Goal: Information Seeking & Learning: Learn about a topic

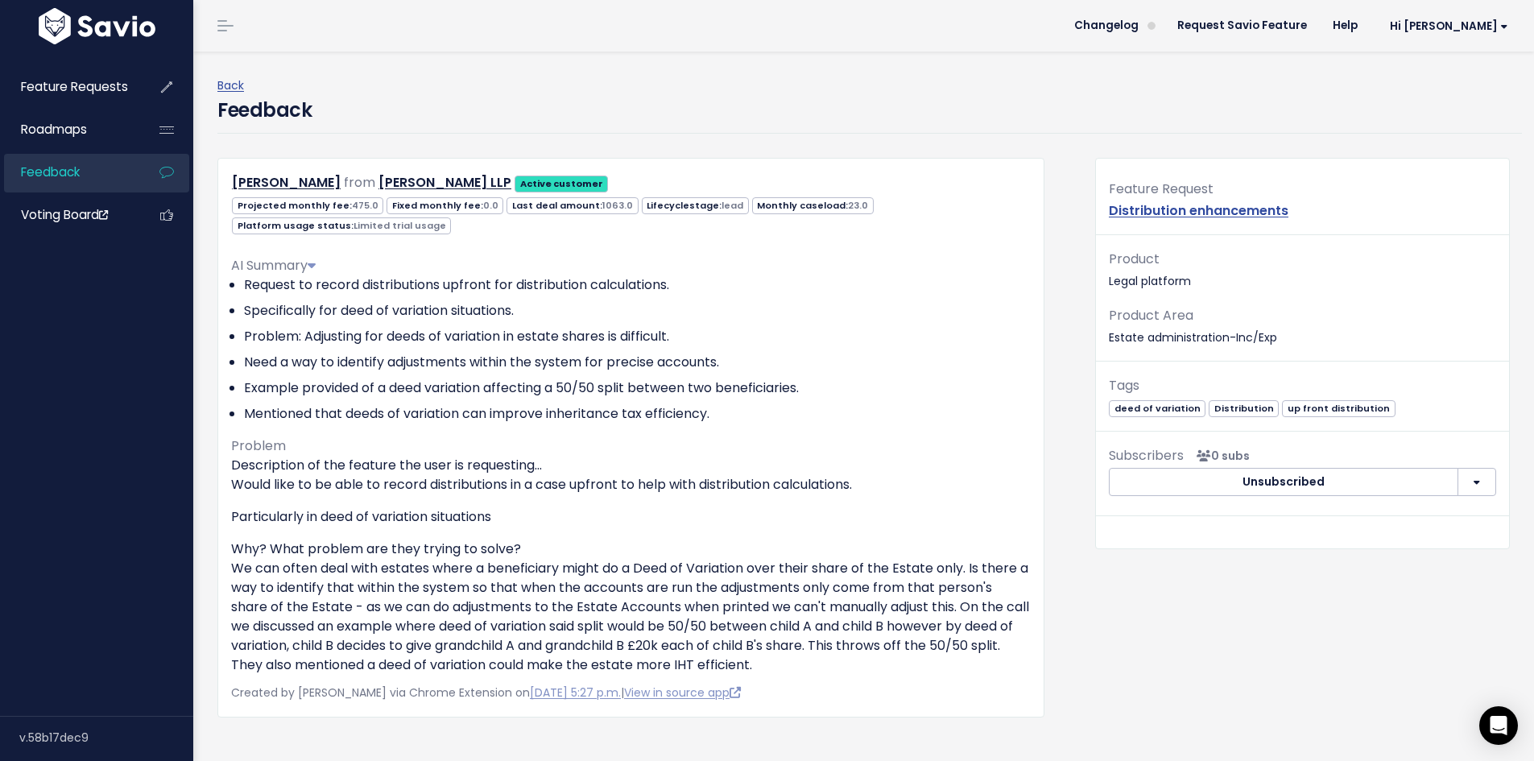
scroll to position [179, 0]
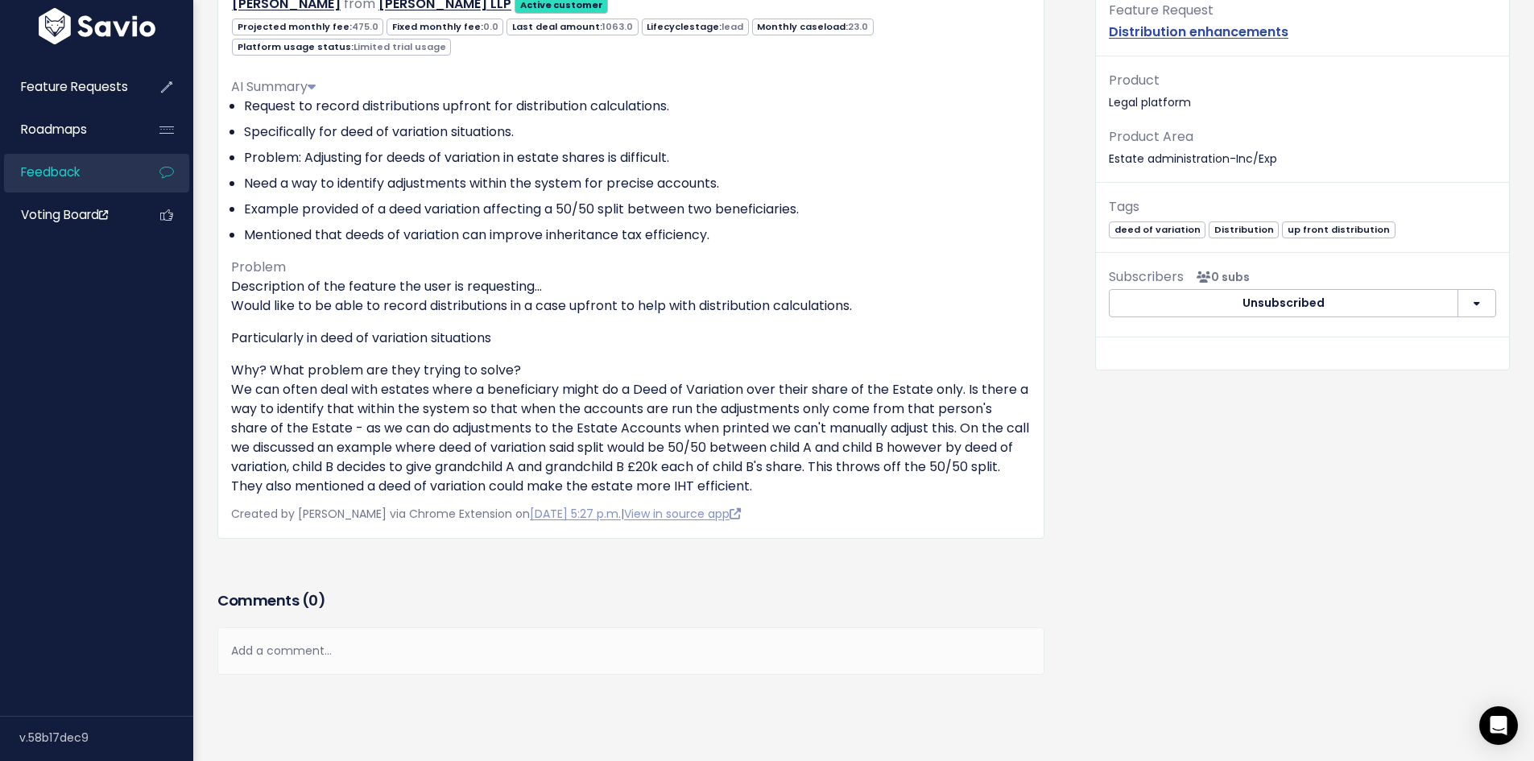
click at [1083, 429] on div "Feature Request Distribution enhancements Product Legal platform Product Area E…" at bounding box center [1302, 363] width 439 height 768
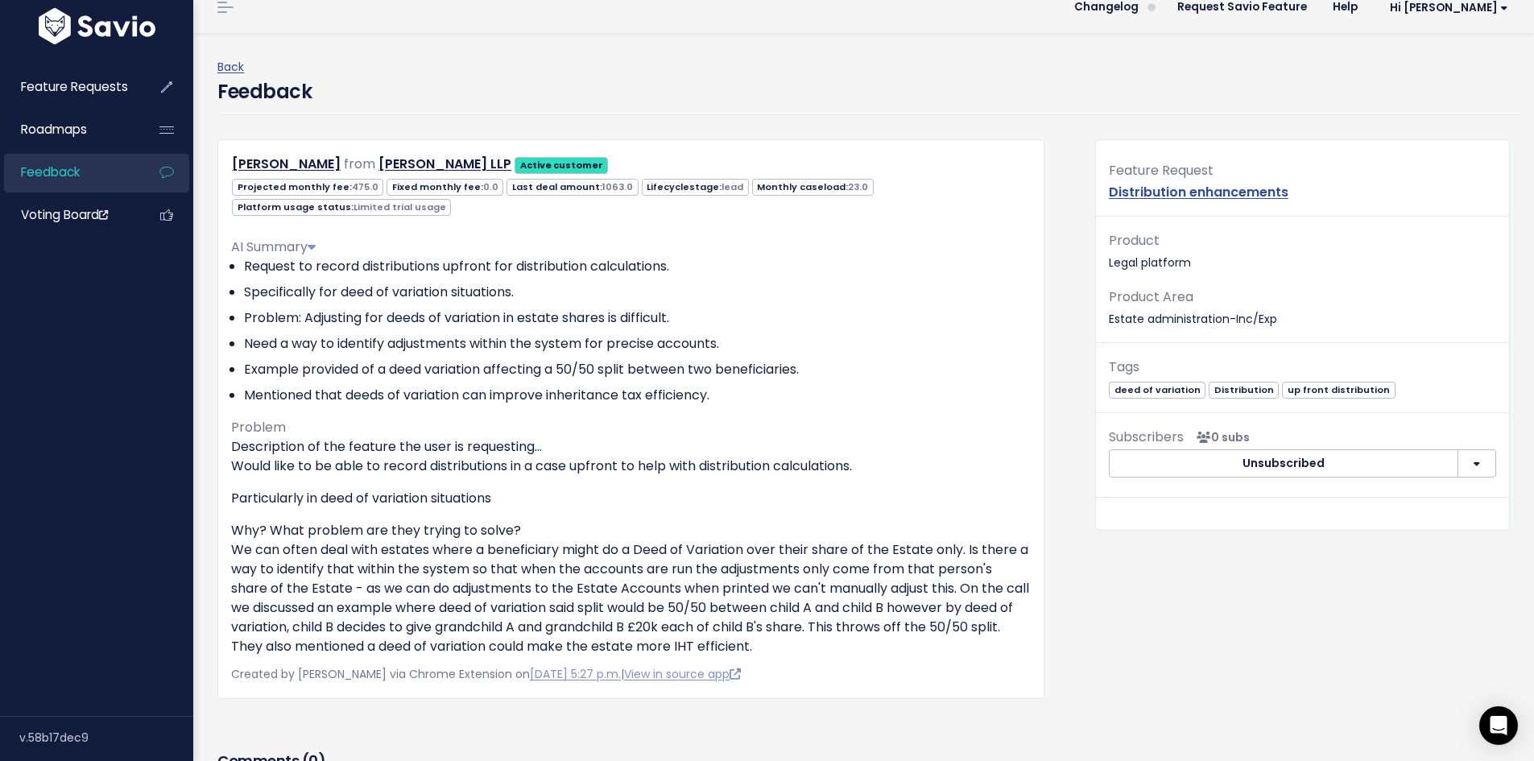
scroll to position [0, 0]
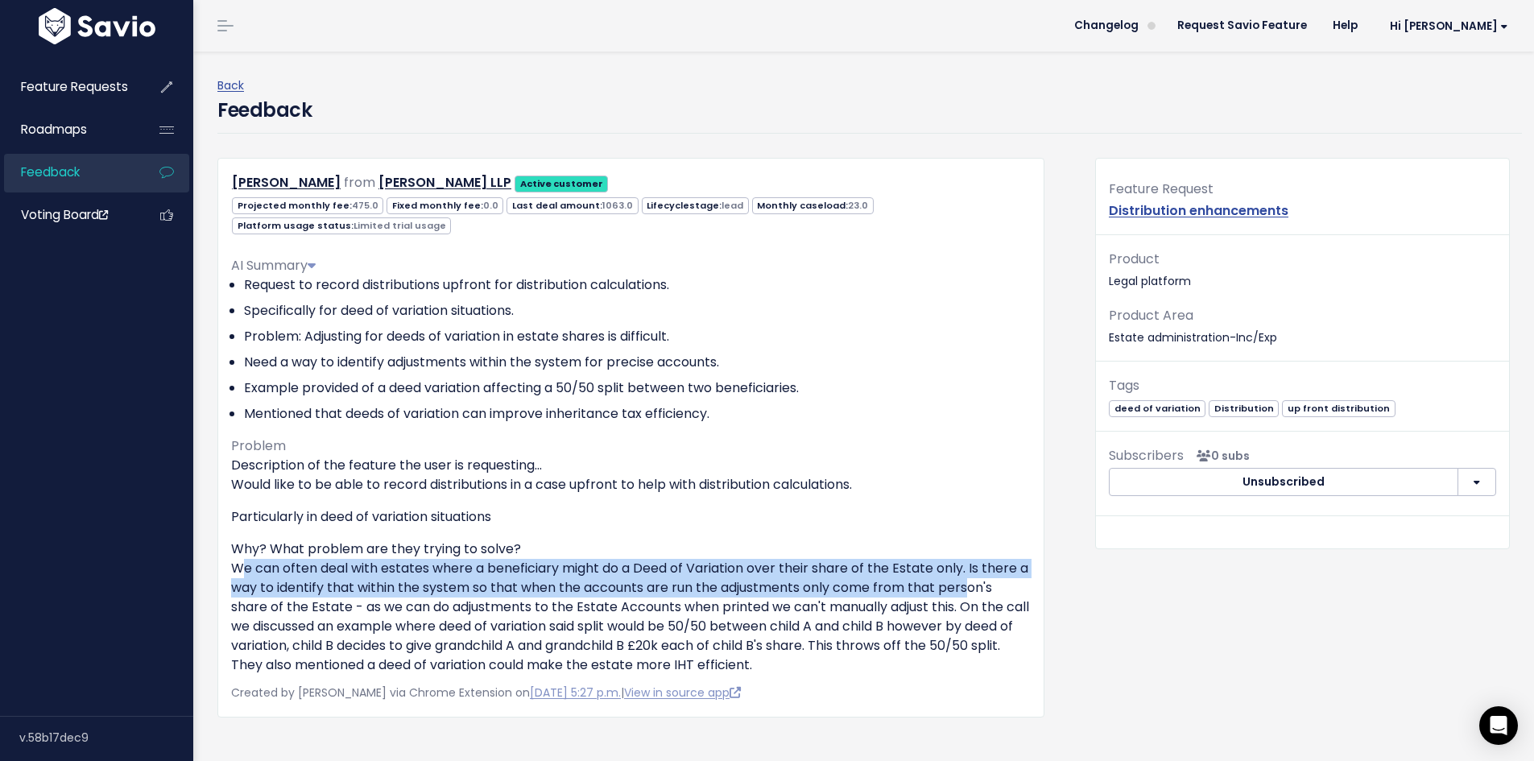
drag, startPoint x: 234, startPoint y: 563, endPoint x: 976, endPoint y: 588, distance: 742.8
click at [976, 588] on p "Why? What problem are they trying to solve? We can often deal with estates wher…" at bounding box center [631, 606] width 800 height 135
click at [747, 586] on p "Why? What problem are they trying to solve? We can often deal with estates wher…" at bounding box center [631, 606] width 800 height 135
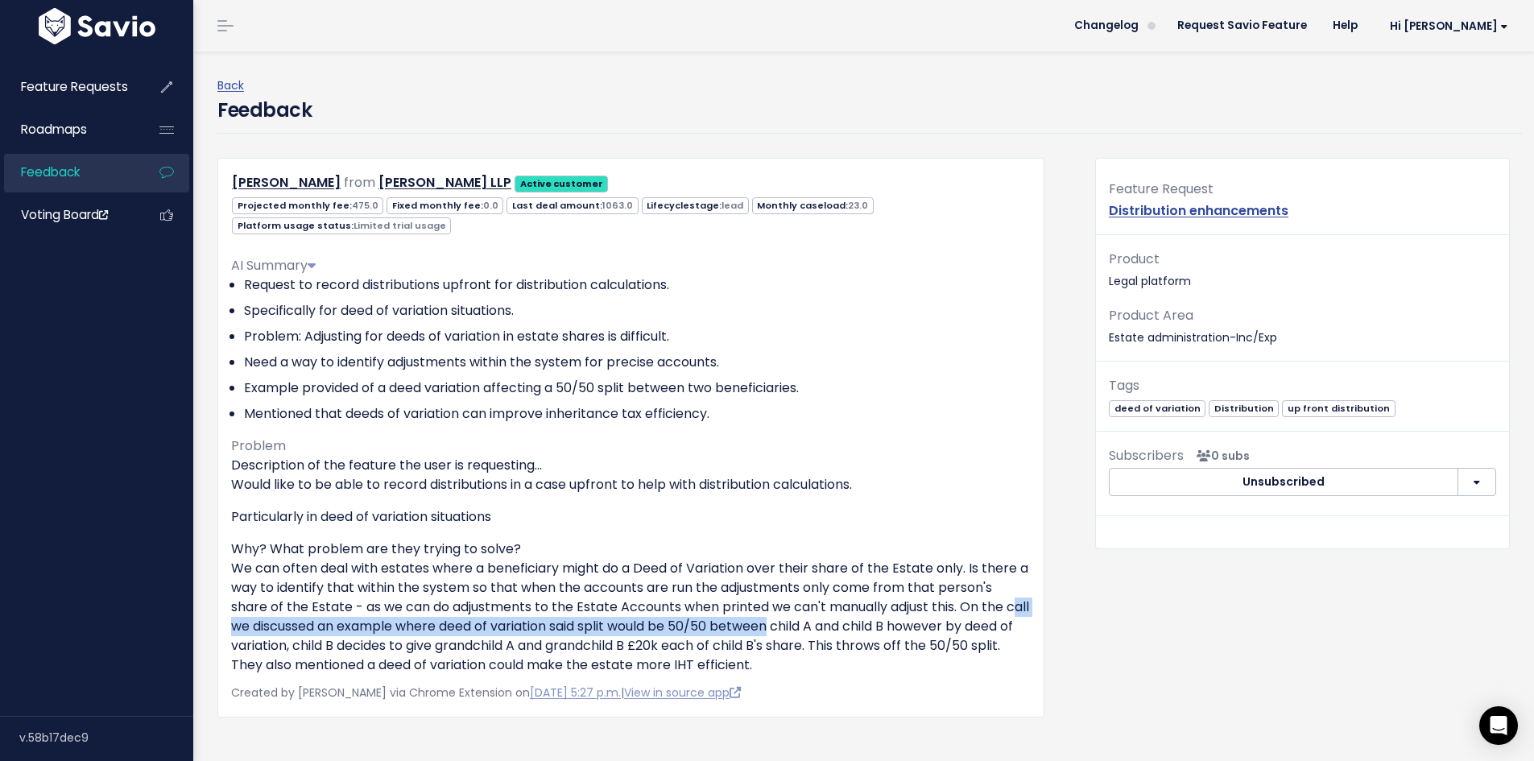
drag, startPoint x: 224, startPoint y: 625, endPoint x: 800, endPoint y: 631, distance: 575.7
click at [800, 631] on div "[PERSON_NAME] from [PERSON_NAME] LLP Active customer Projected monthly fee: 475…" at bounding box center [630, 437] width 827 height 559
click at [800, 631] on p "Why? What problem are they trying to solve? We can often deal with estates wher…" at bounding box center [631, 606] width 800 height 135
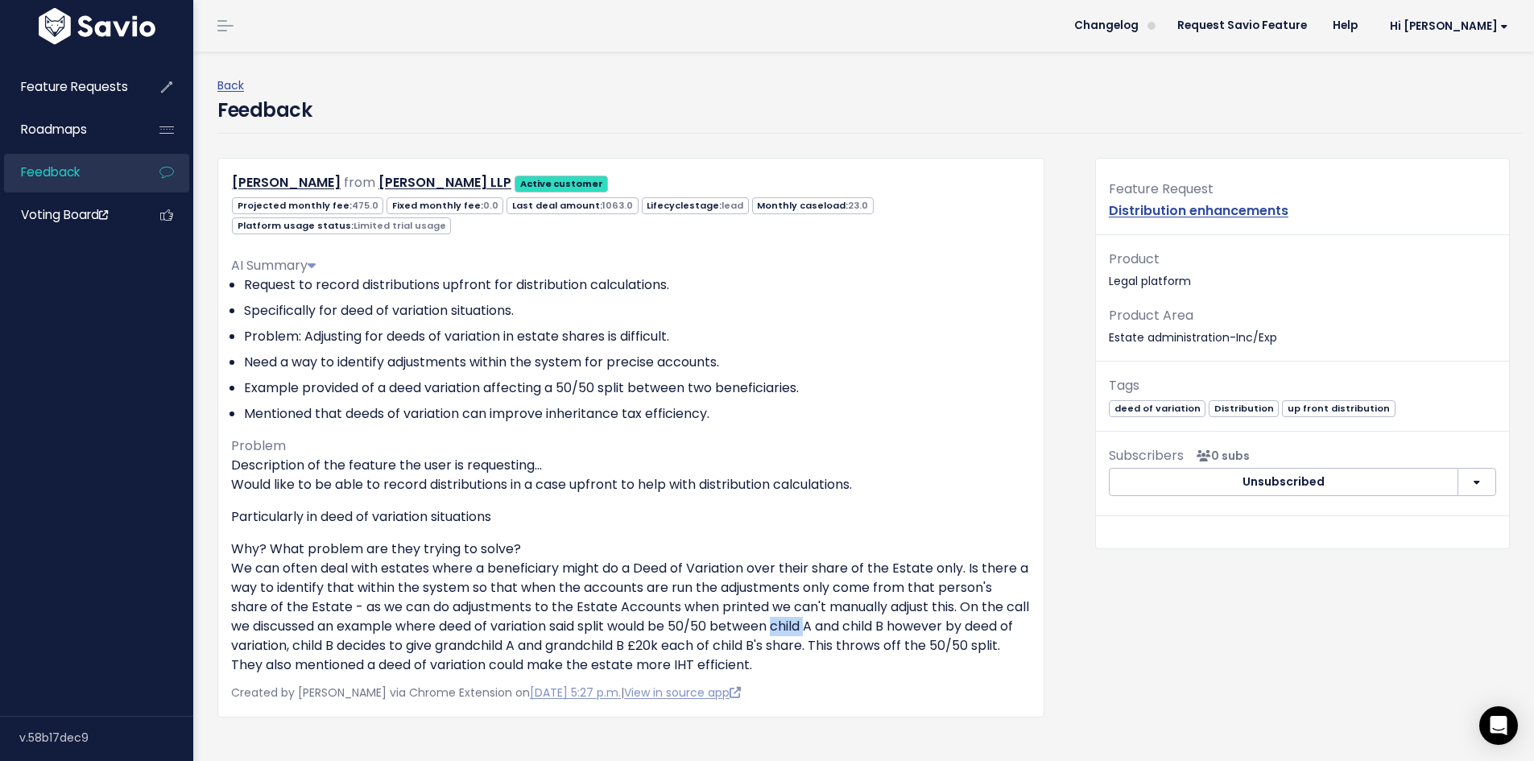
drag, startPoint x: 804, startPoint y: 626, endPoint x: 837, endPoint y: 626, distance: 33.8
click at [837, 626] on p "Why? What problem are they trying to solve? We can often deal with estates wher…" at bounding box center [631, 606] width 800 height 135
drag, startPoint x: 247, startPoint y: 667, endPoint x: 477, endPoint y: 666, distance: 229.5
click at [477, 666] on p "Why? What problem are they trying to solve? We can often deal with estates wher…" at bounding box center [631, 606] width 800 height 135
click at [421, 662] on p "Why? What problem are they trying to solve? We can often deal with estates wher…" at bounding box center [631, 606] width 800 height 135
